Goal: Find specific page/section

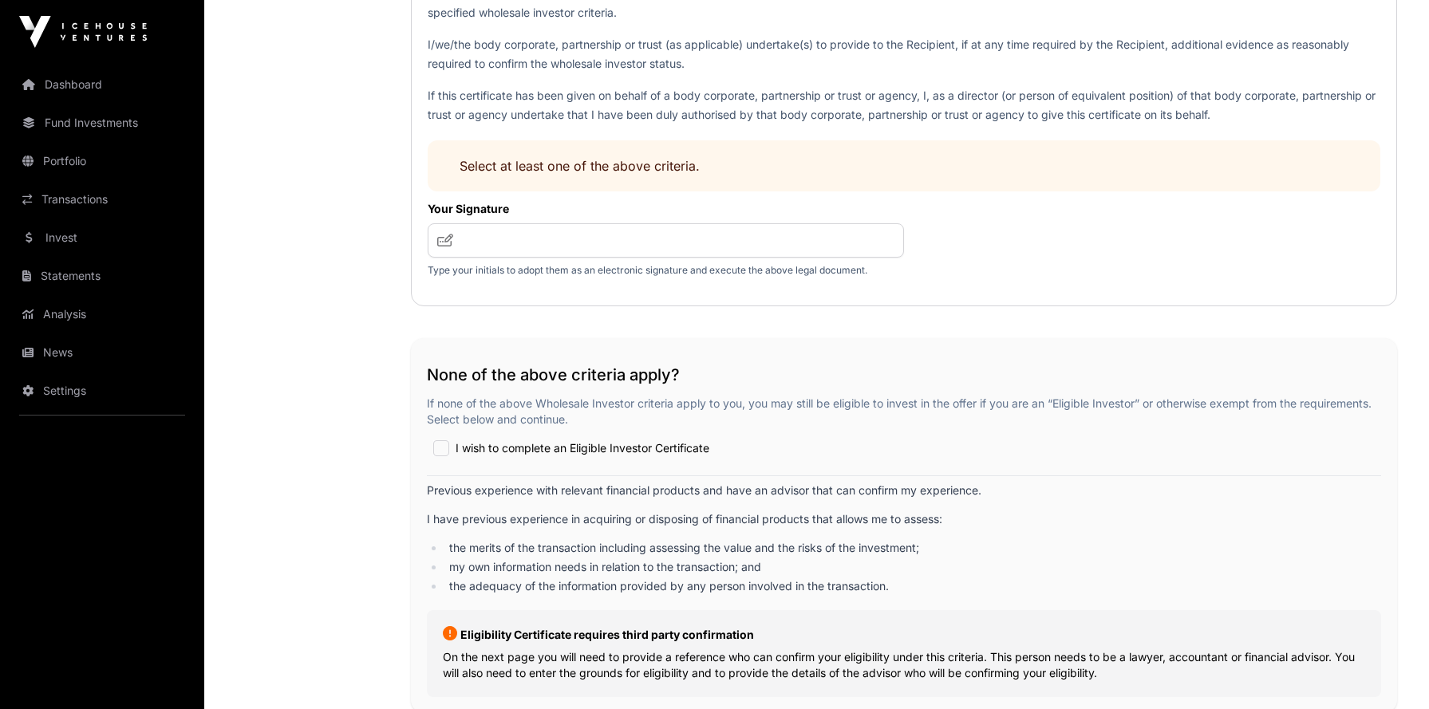
scroll to position [2502, 0]
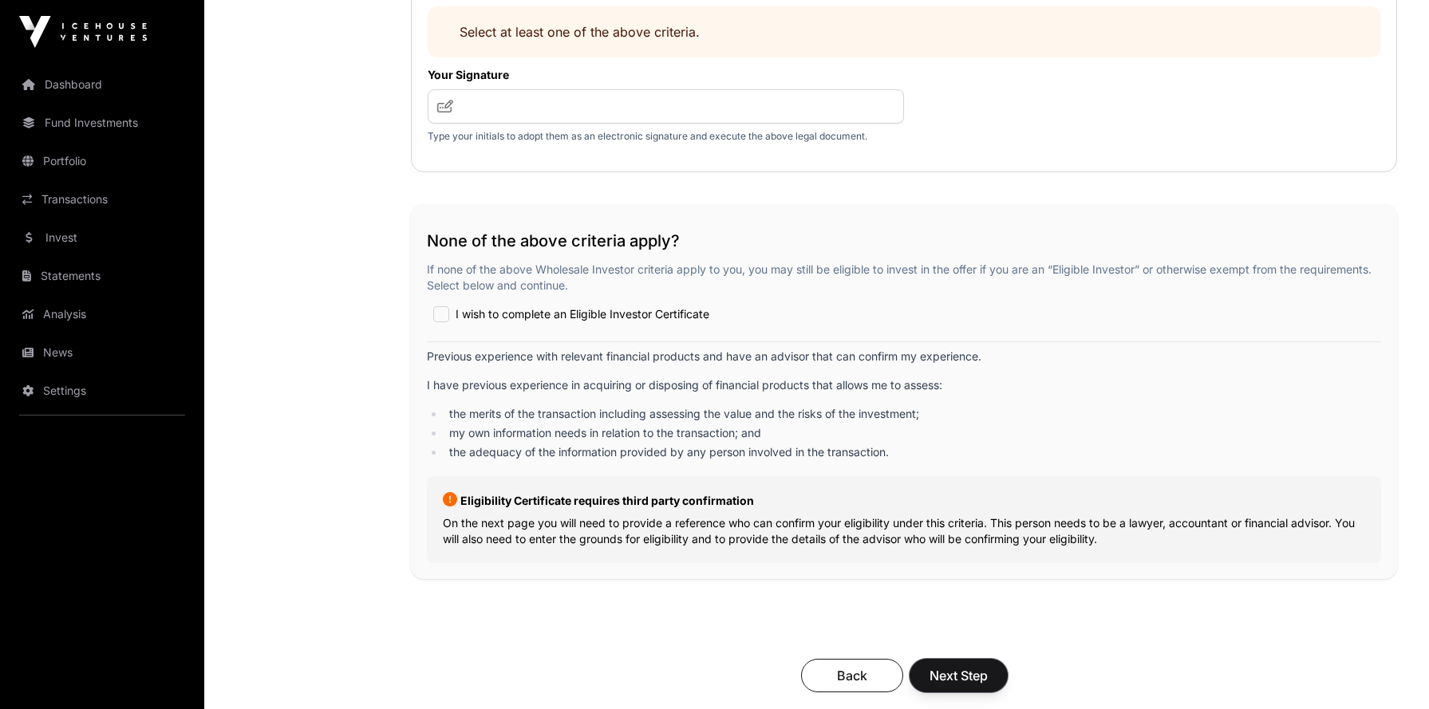
click at [964, 678] on span "Next Step" at bounding box center [959, 675] width 58 height 19
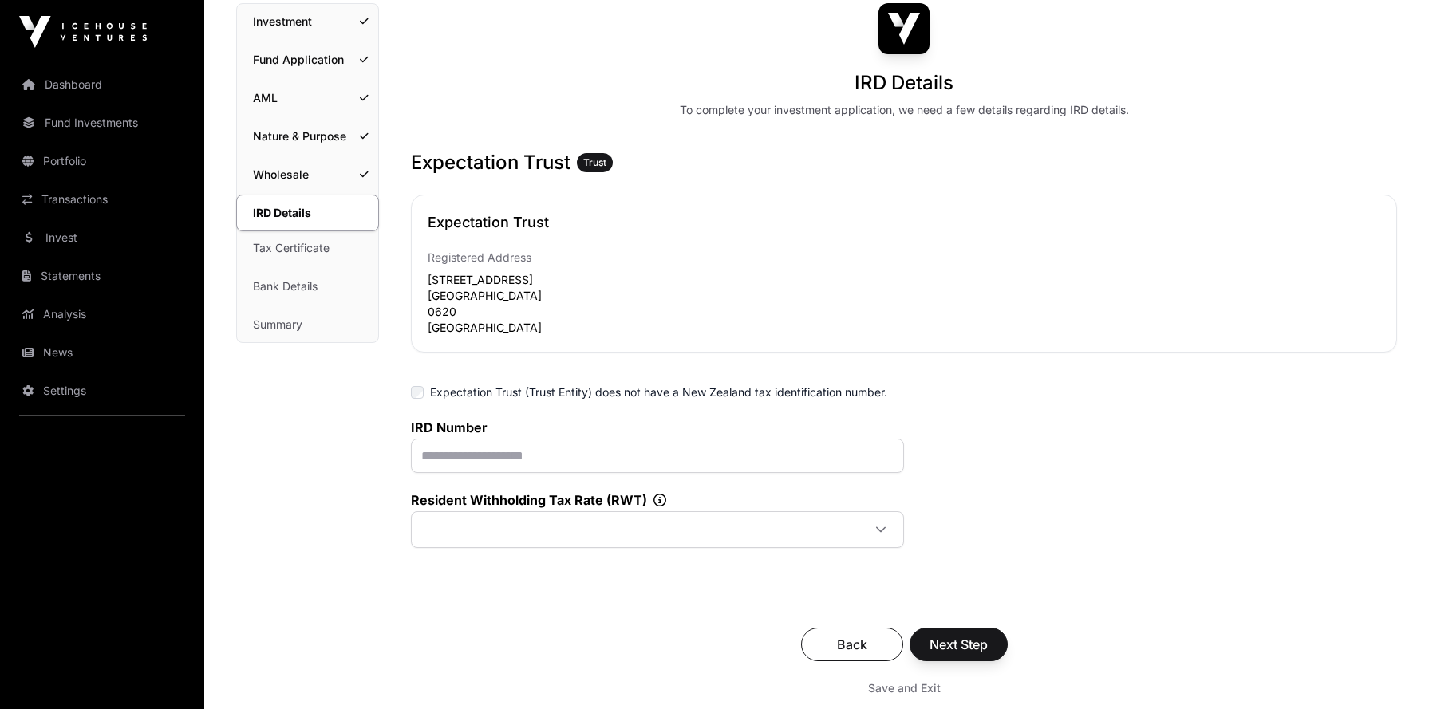
scroll to position [133, 0]
click at [327, 249] on link "Tax Certificate" at bounding box center [307, 246] width 141 height 35
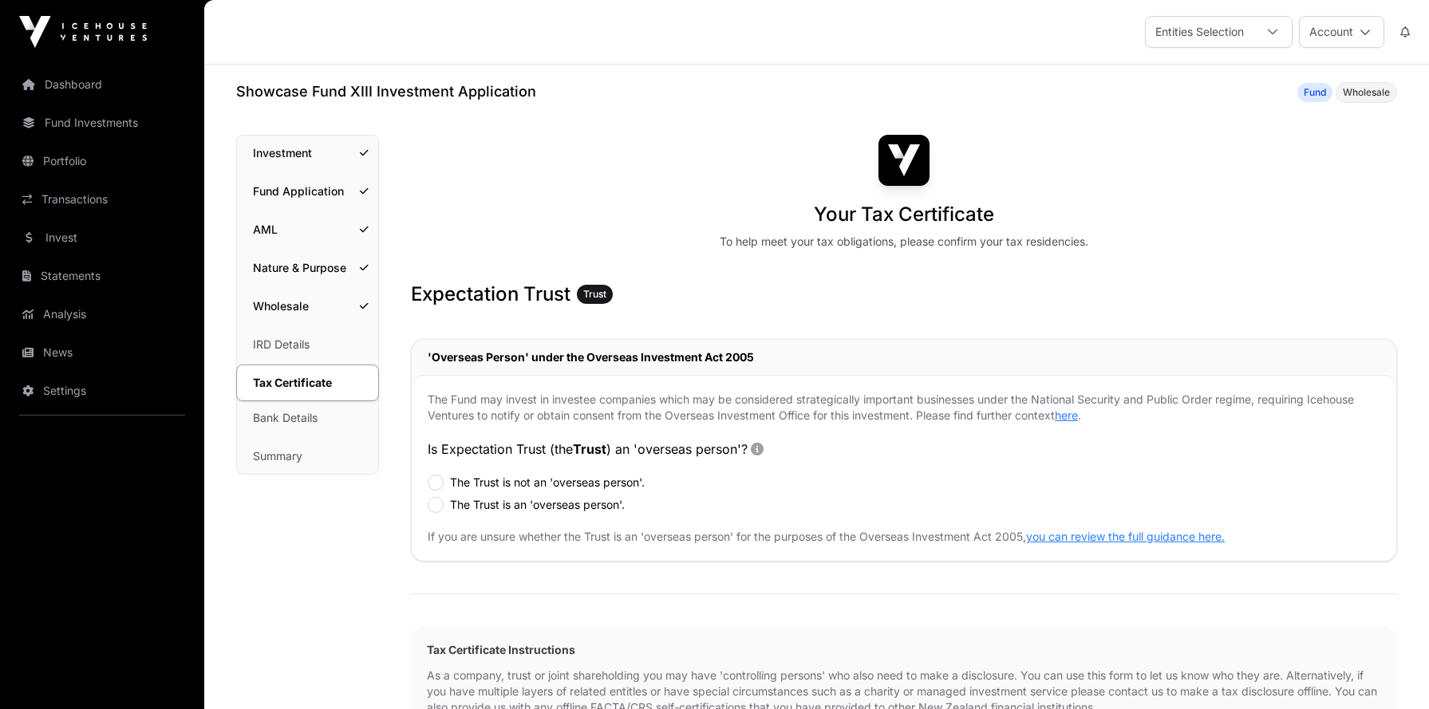
click at [314, 411] on link "Bank Details" at bounding box center [307, 418] width 141 height 35
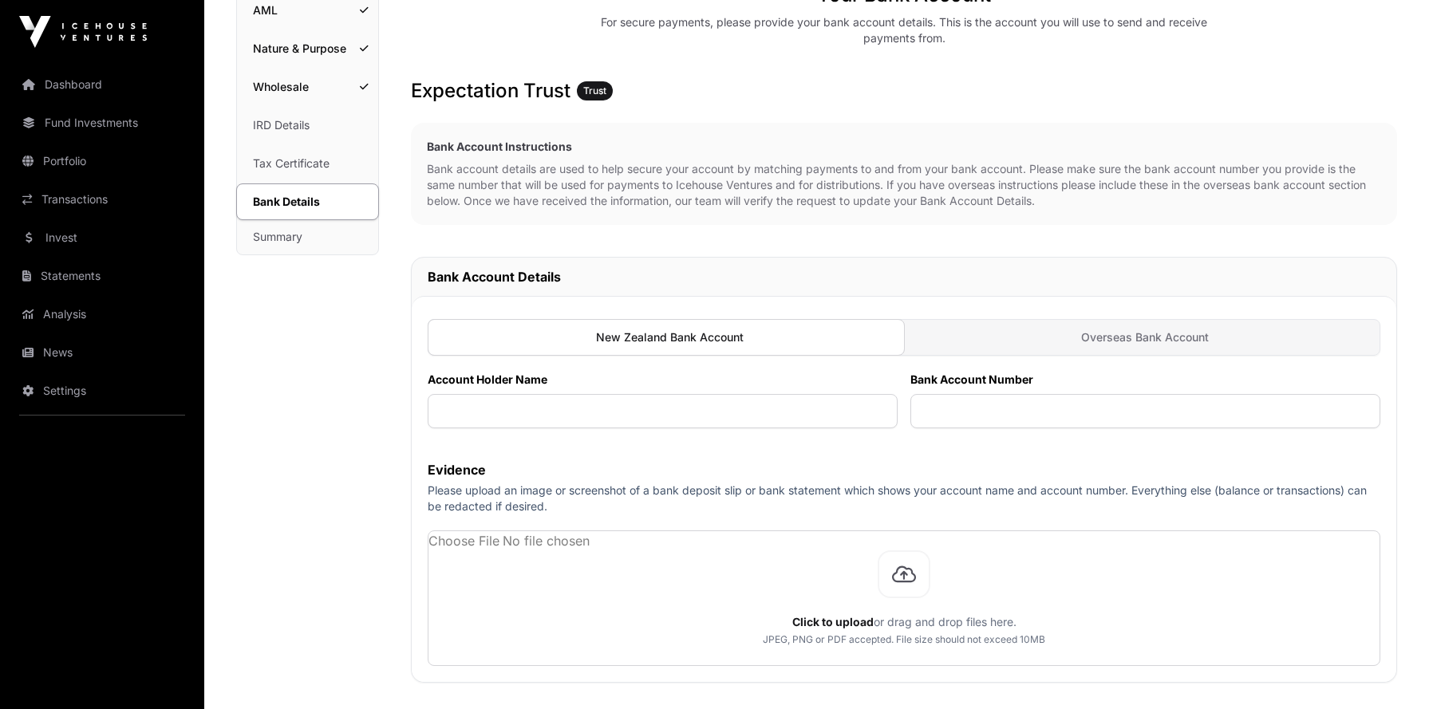
scroll to position [106, 0]
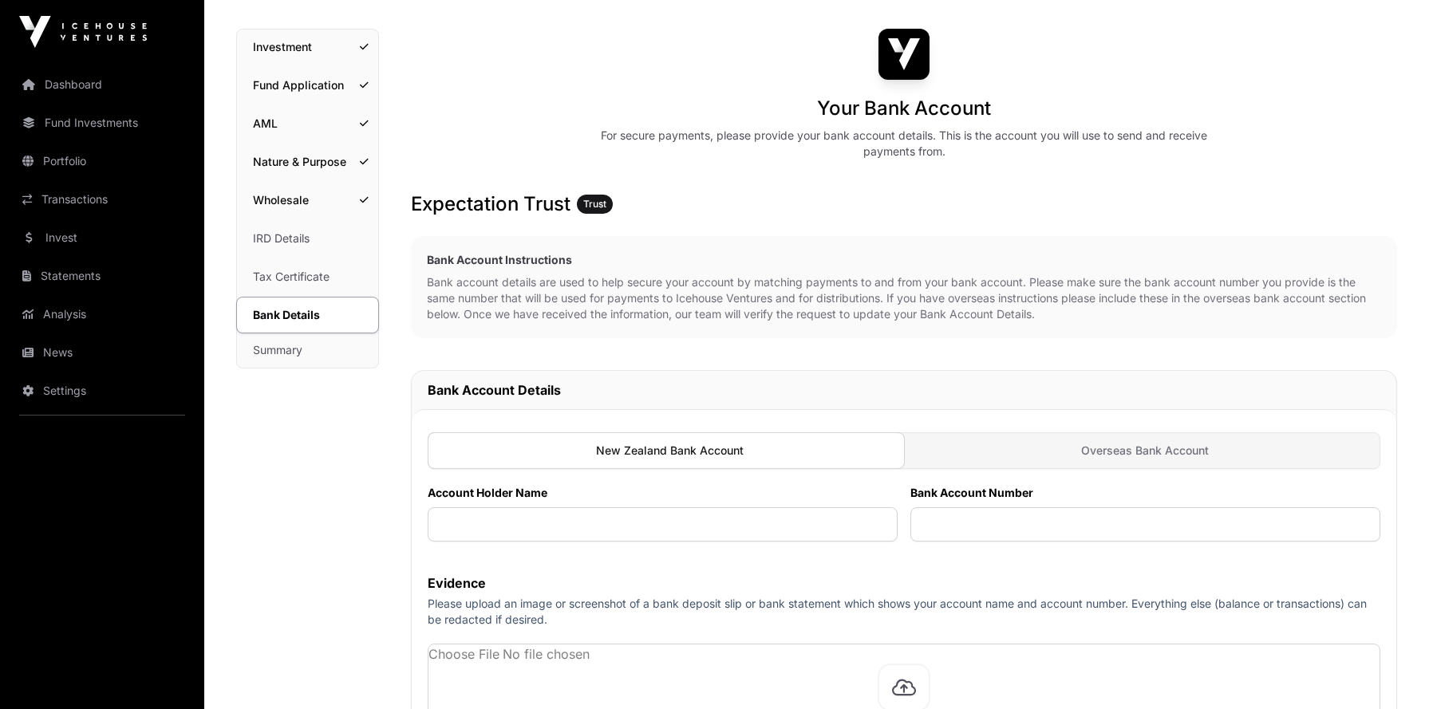
click at [296, 350] on link "Summary" at bounding box center [307, 350] width 141 height 35
